Goal: Task Accomplishment & Management: Complete application form

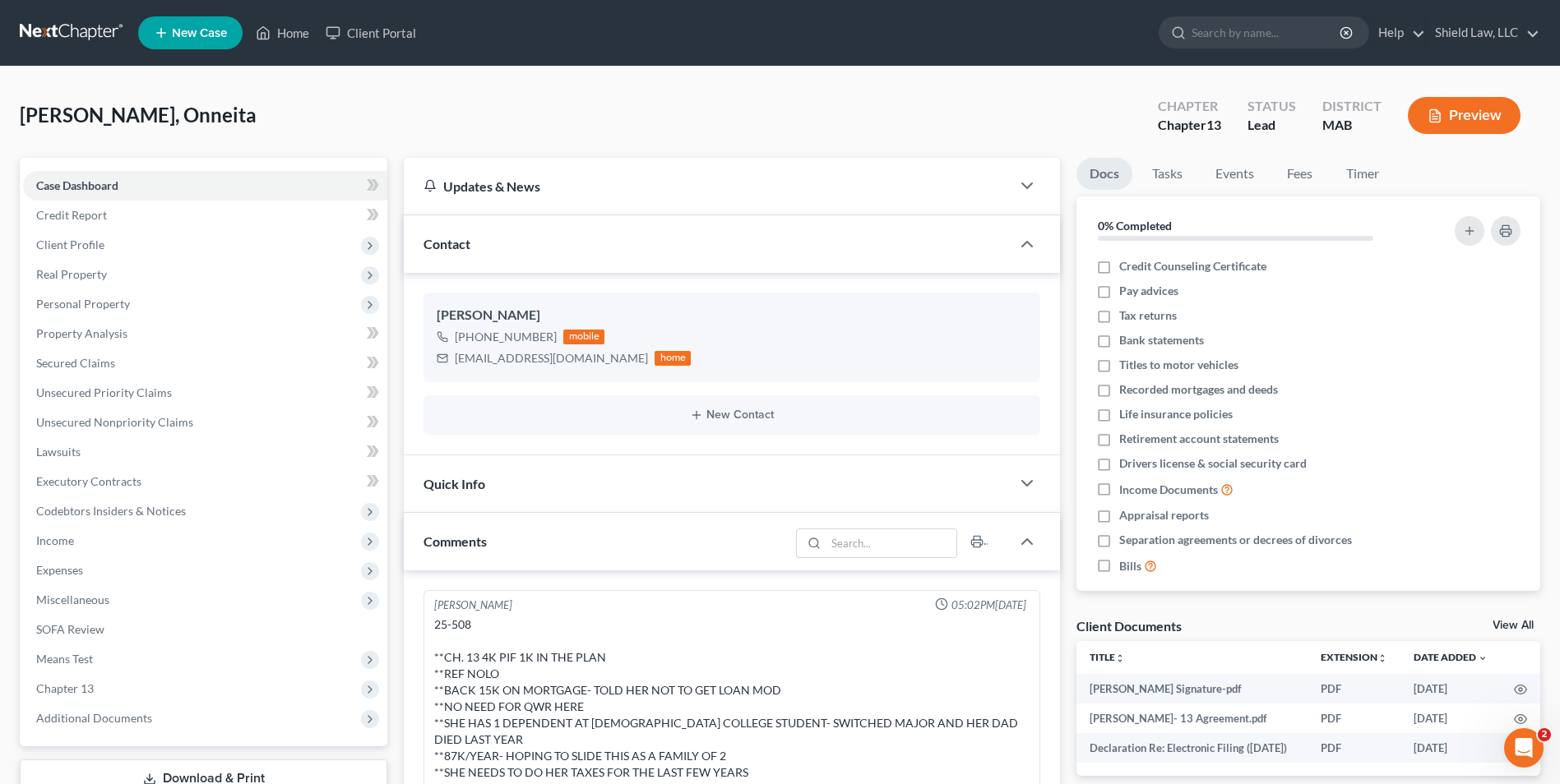
scroll to position [323, 0]
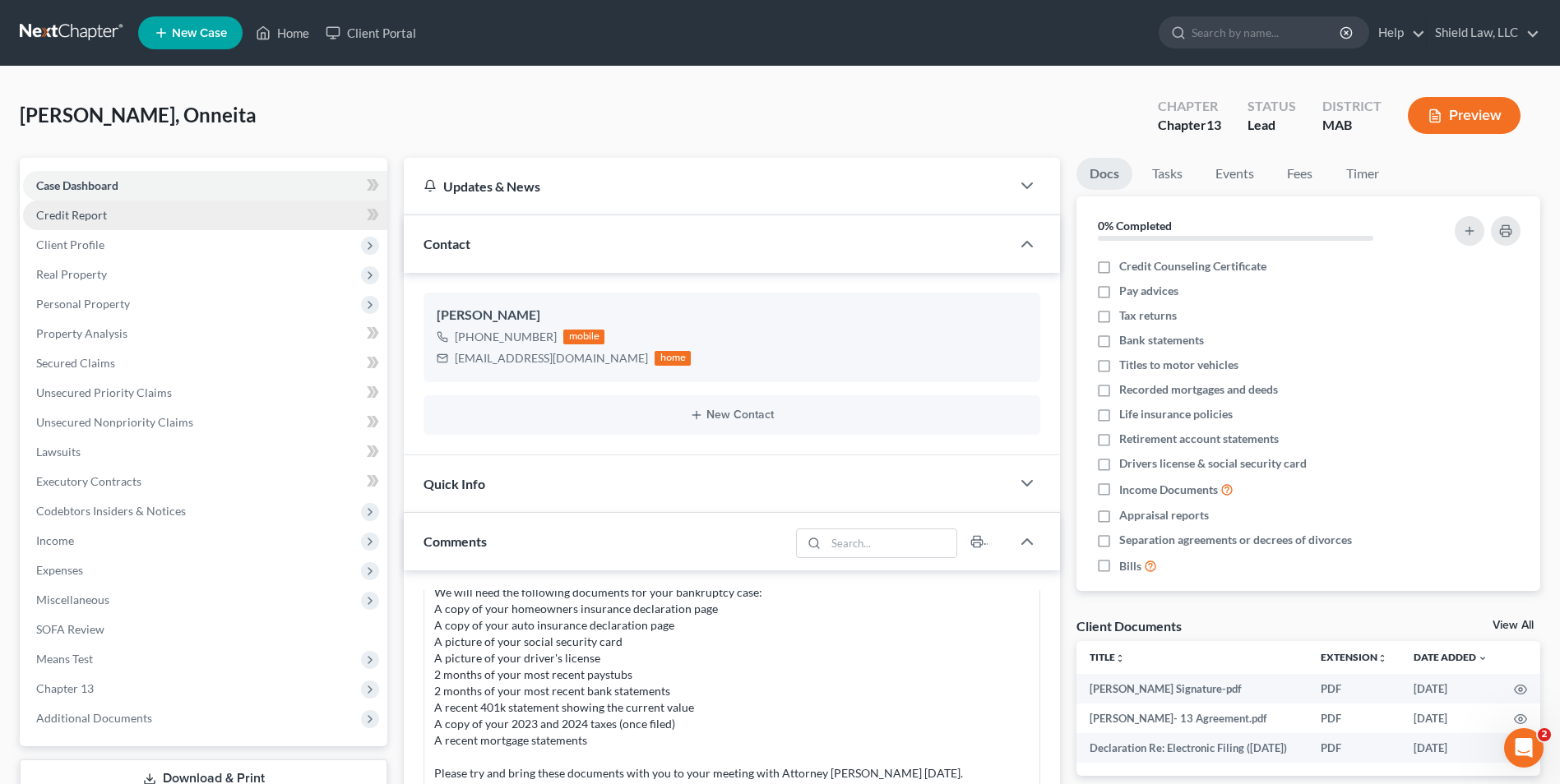
click at [88, 213] on span "Credit Report" at bounding box center [72, 215] width 71 height 14
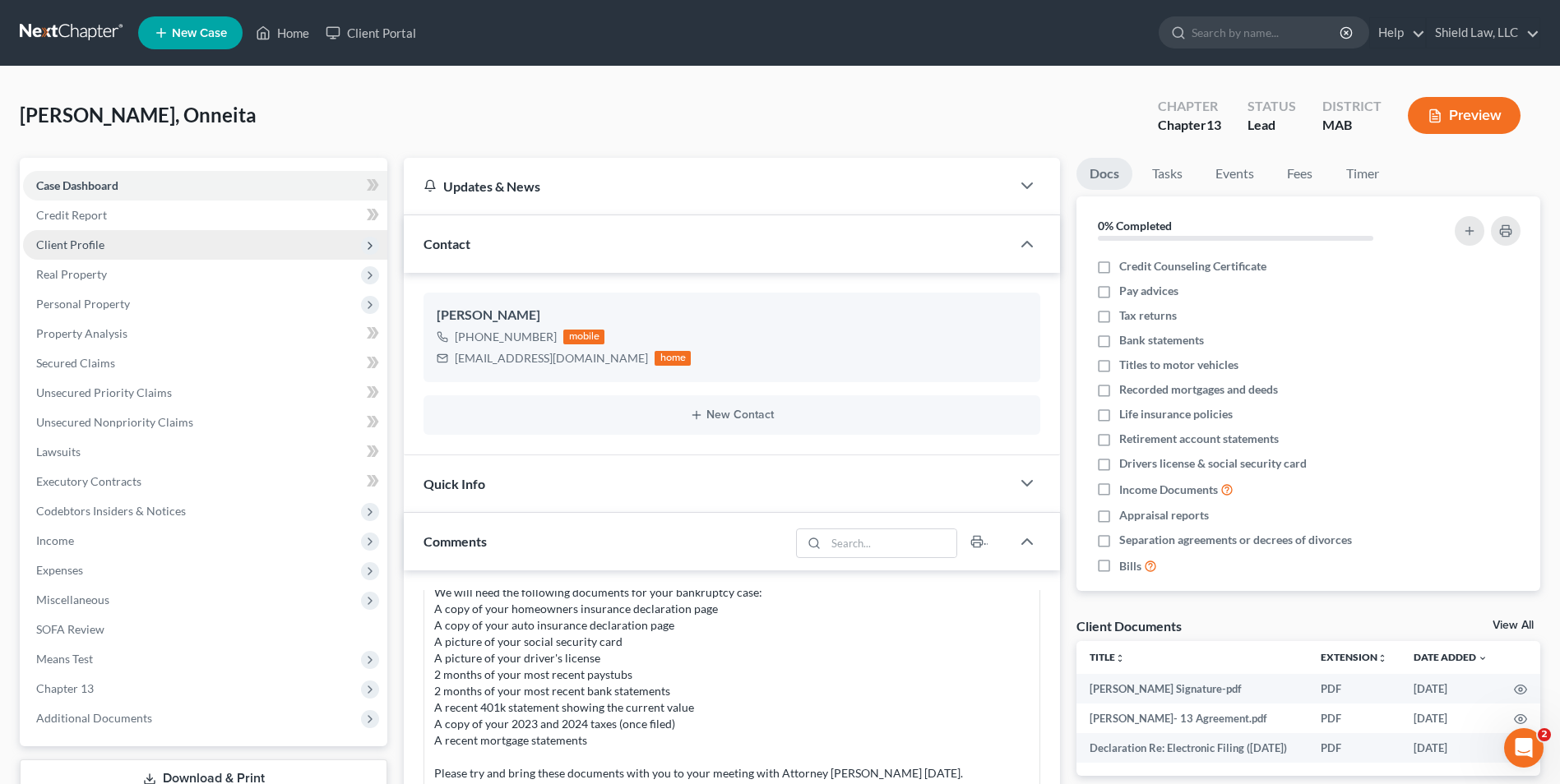
click at [101, 251] on span "Client Profile" at bounding box center [70, 245] width 69 height 14
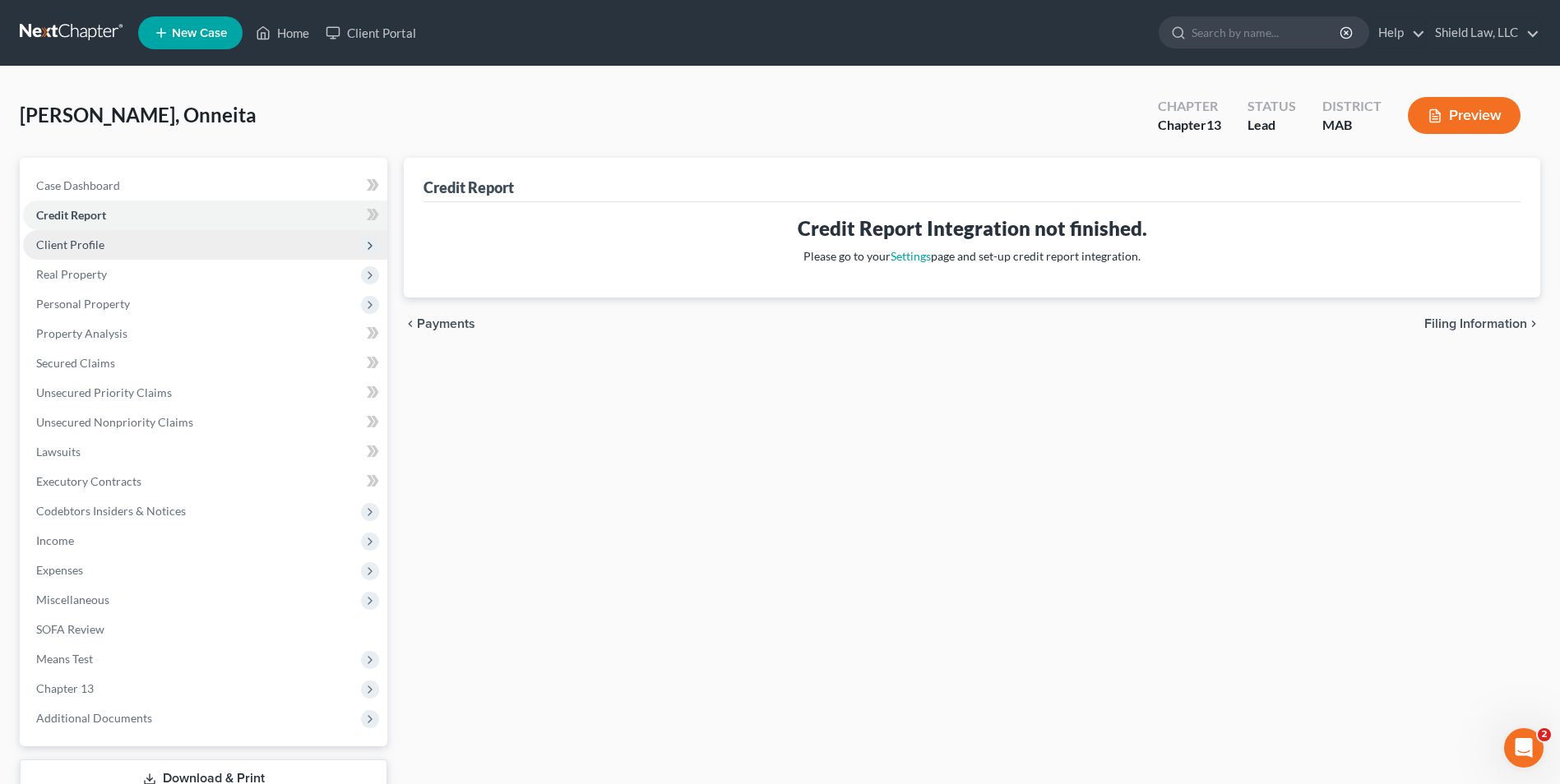
click at [167, 247] on span "Client Profile" at bounding box center [205, 245] width 364 height 30
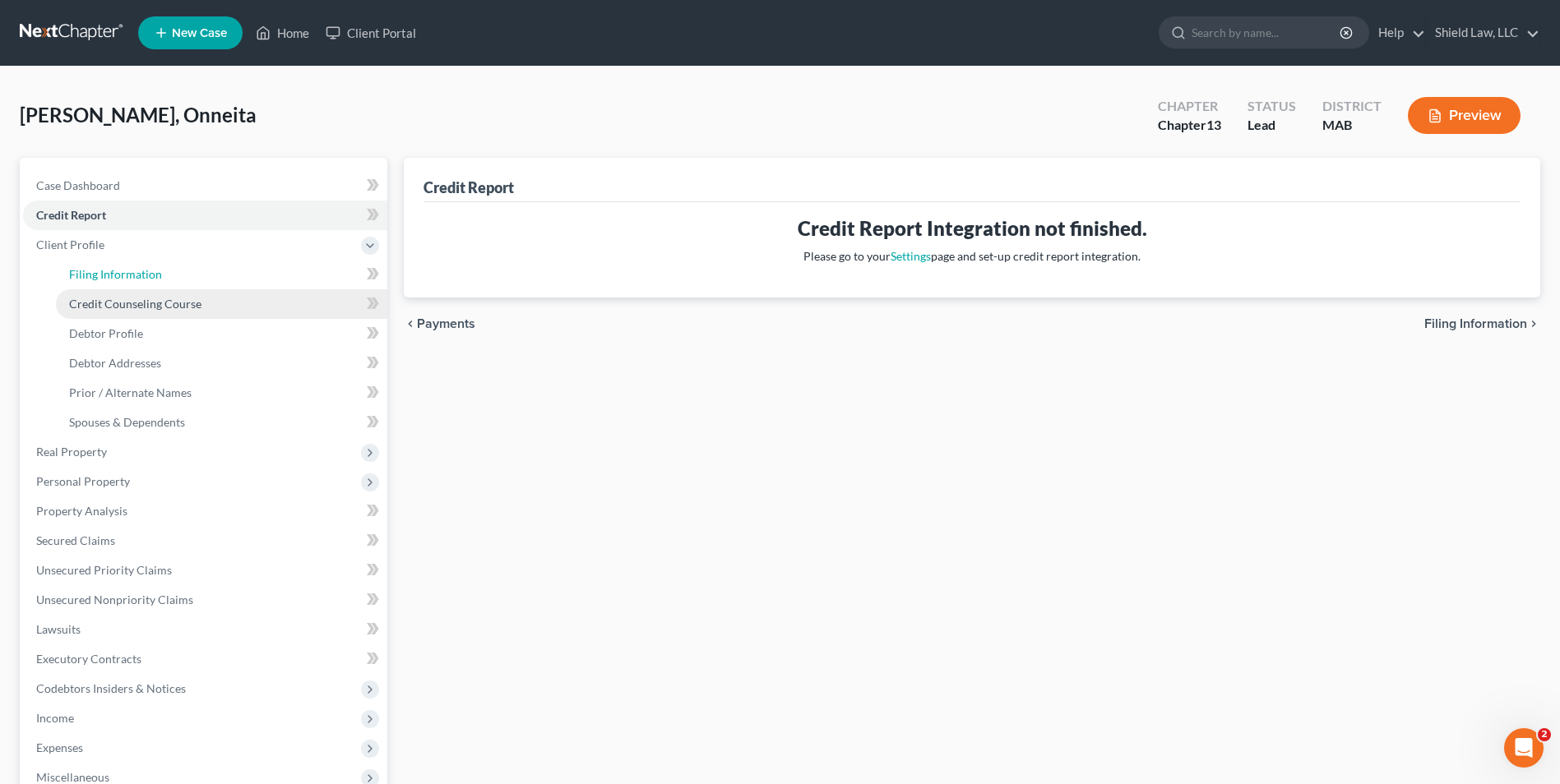
drag, startPoint x: 182, startPoint y: 281, endPoint x: 334, endPoint y: 291, distance: 152.3
click at [183, 281] on link "Filing Information" at bounding box center [221, 275] width 331 height 30
select select "1"
select select "0"
select select "3"
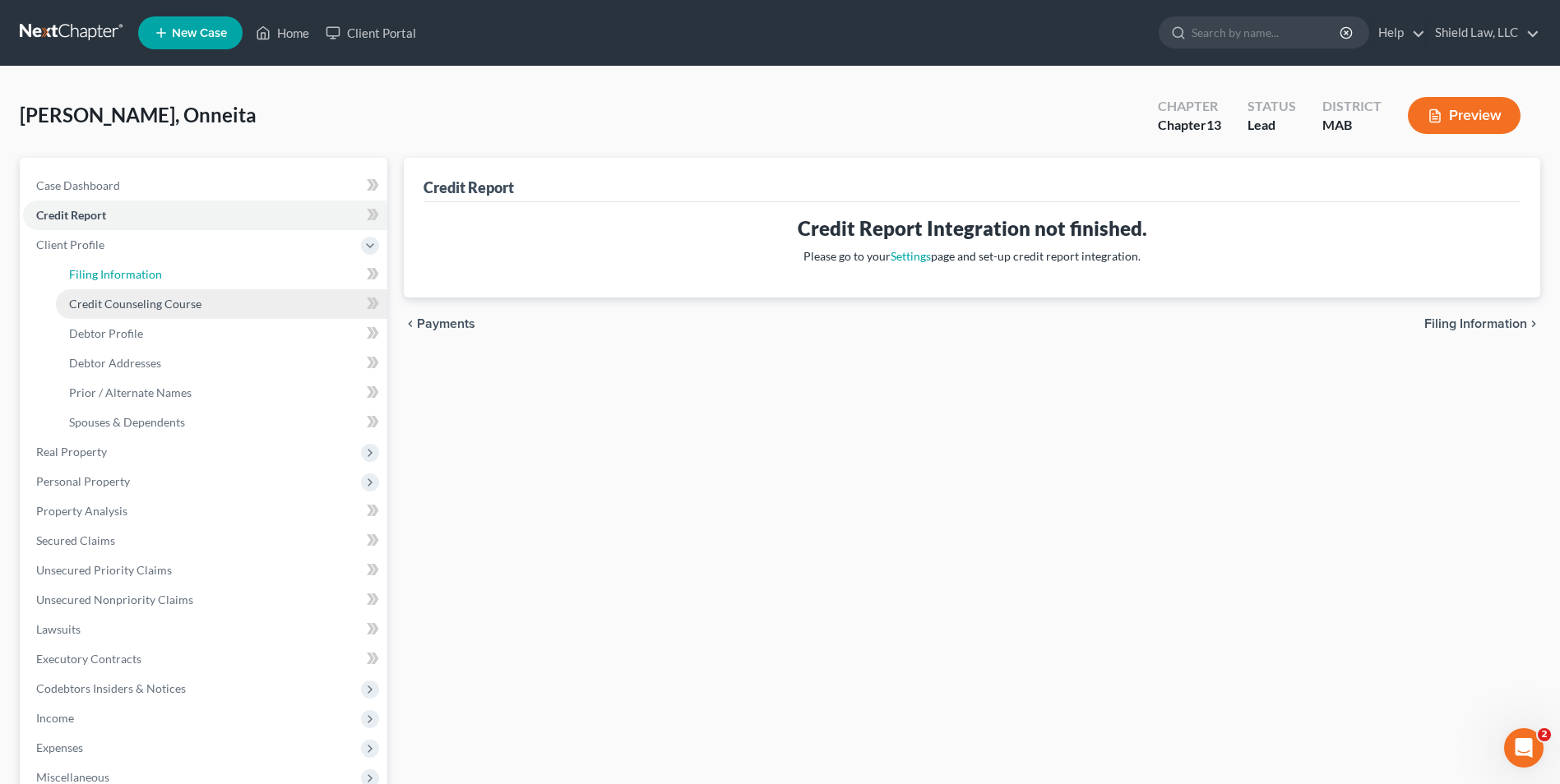
select select "39"
select select "0"
select select "22"
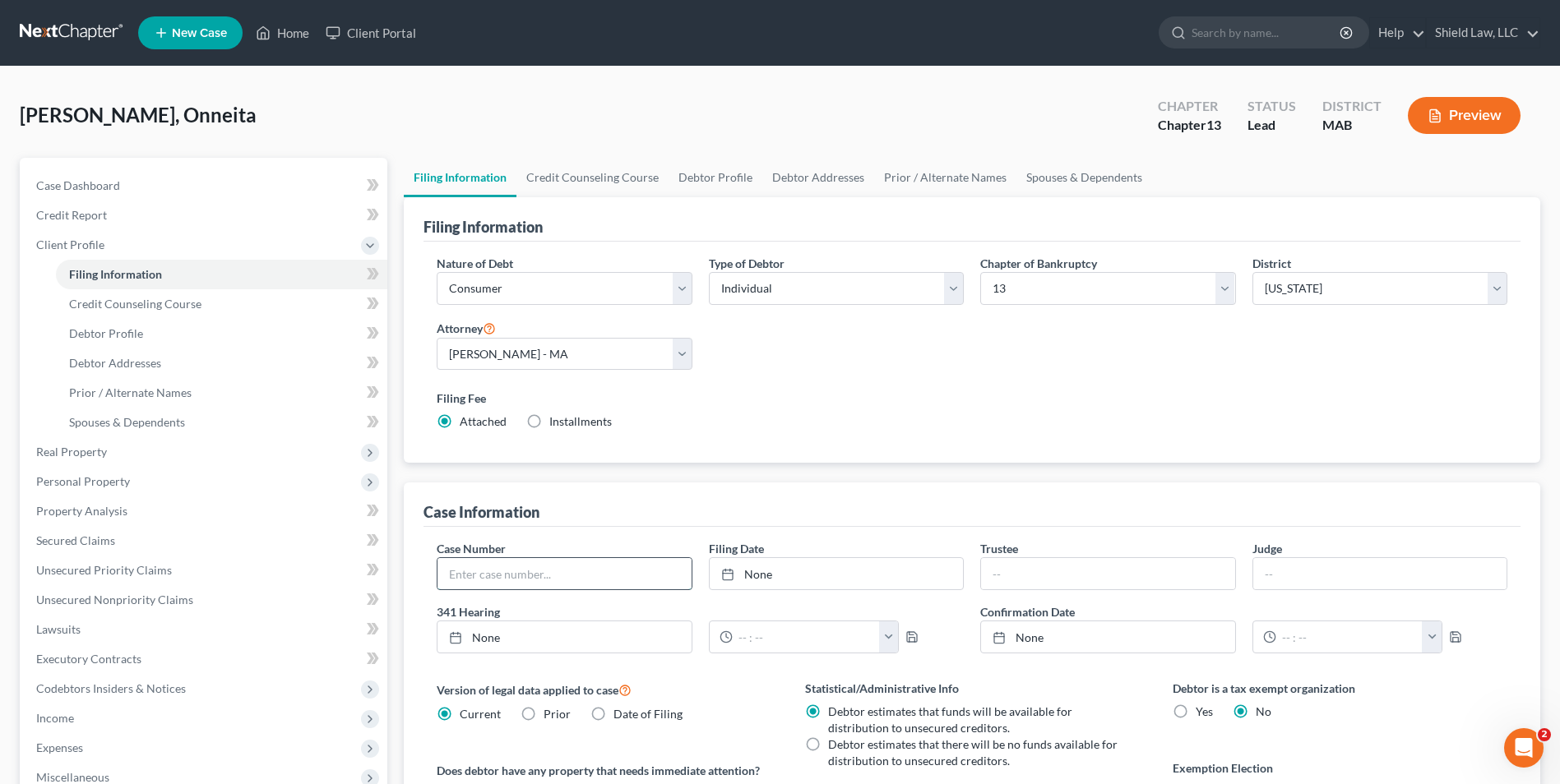
click at [545, 561] on input "text" at bounding box center [564, 574] width 254 height 31
type input "25-11876"
click at [292, 30] on link "Home" at bounding box center [283, 33] width 70 height 30
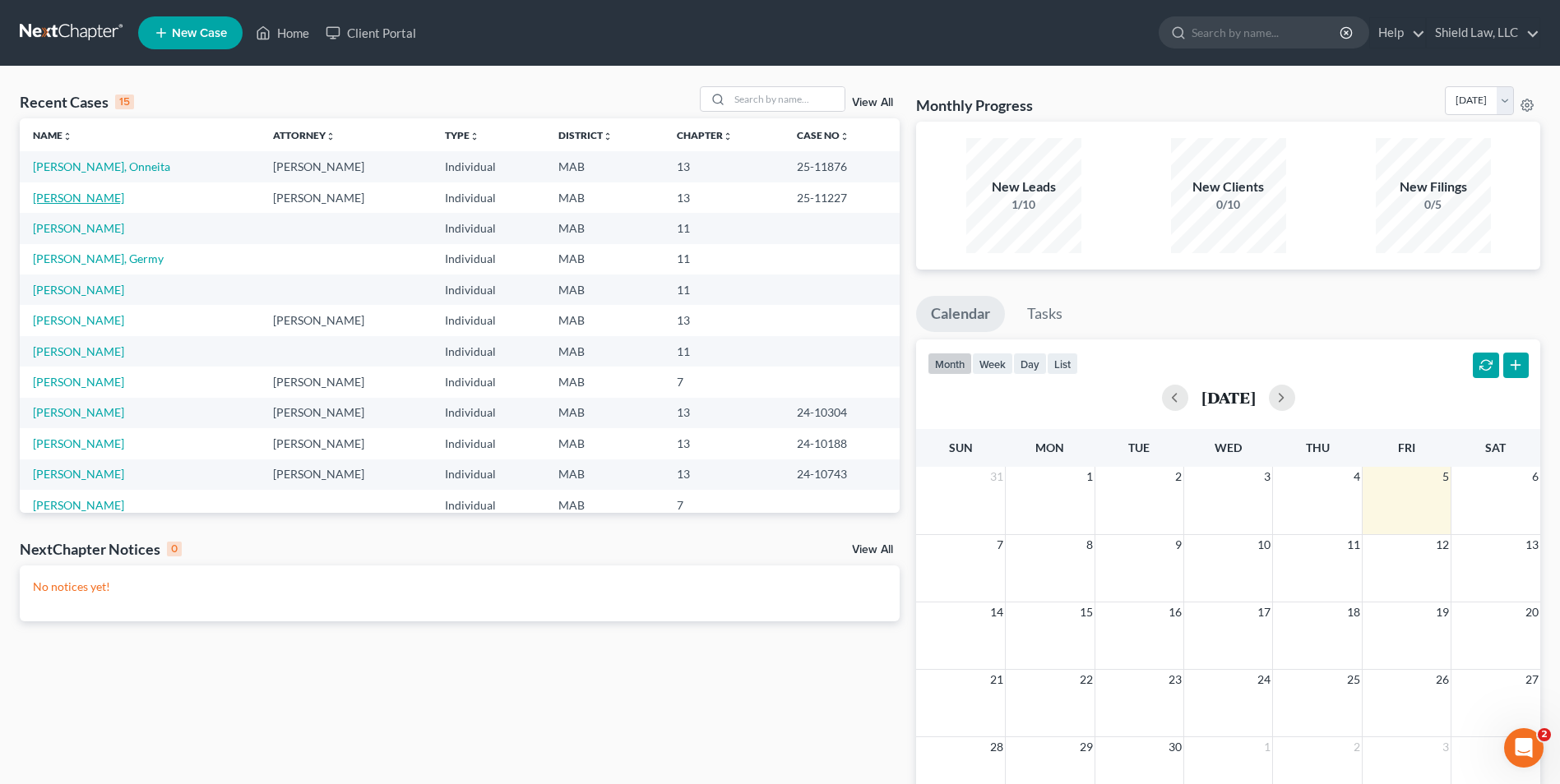
click at [95, 197] on link "[PERSON_NAME]" at bounding box center [78, 197] width 91 height 14
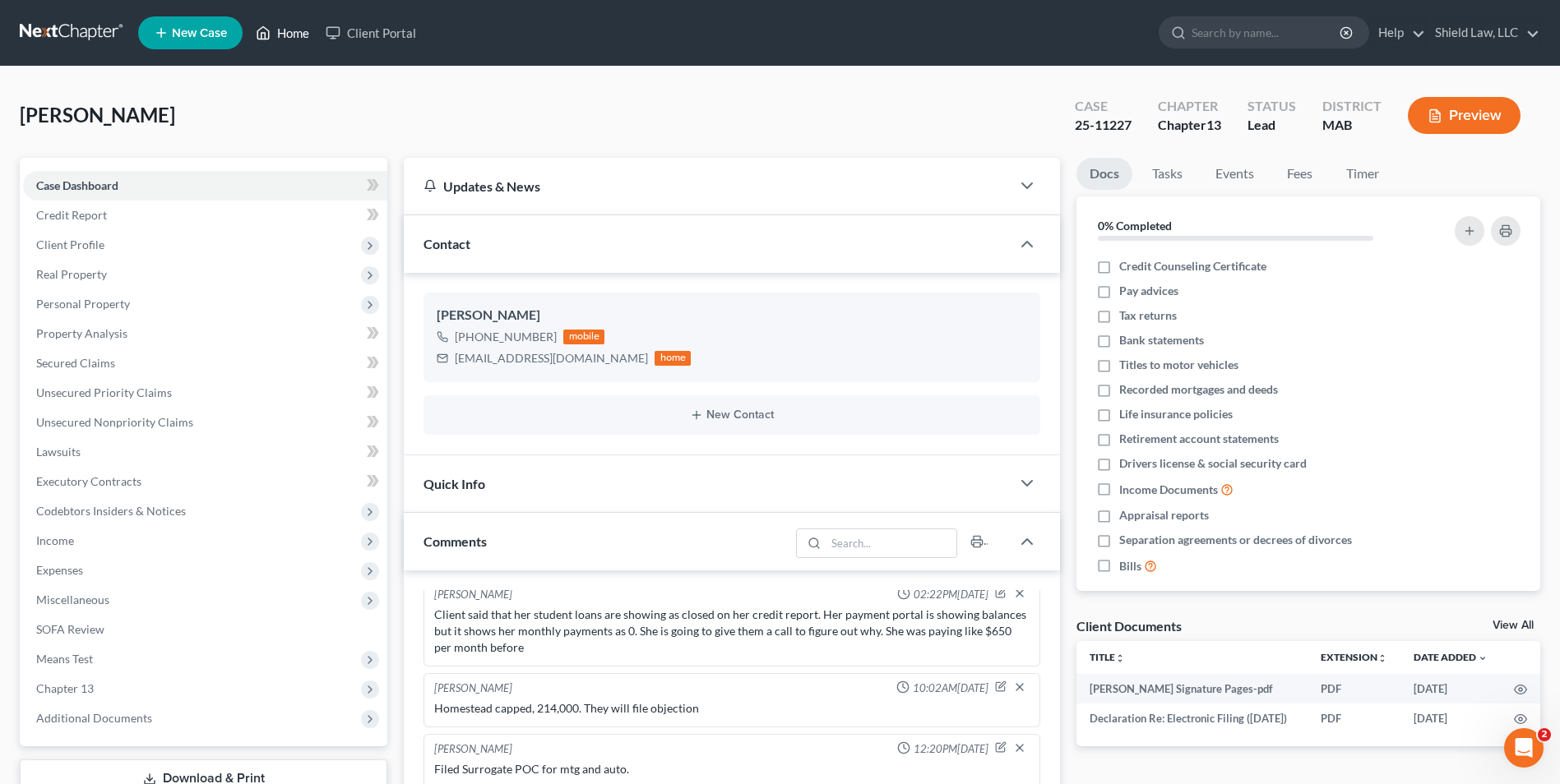
click at [301, 31] on link "Home" at bounding box center [283, 33] width 70 height 30
